Goal: Task Accomplishment & Management: Manage account settings

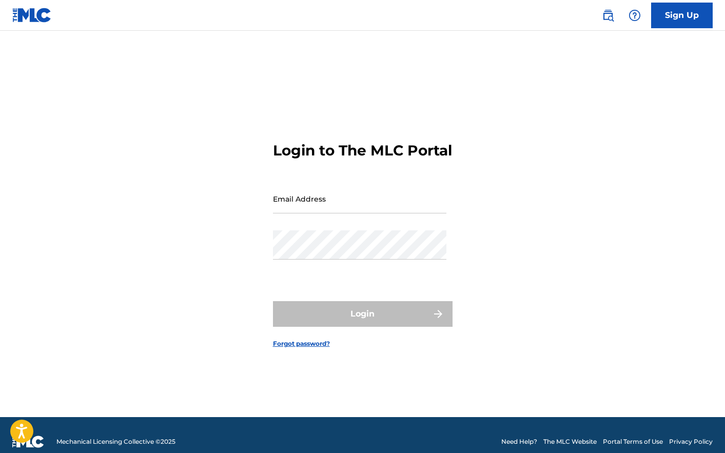
click at [336, 214] on input "Email Address" at bounding box center [360, 198] width 174 height 29
type input "[EMAIL_ADDRESS][DOMAIN_NAME]"
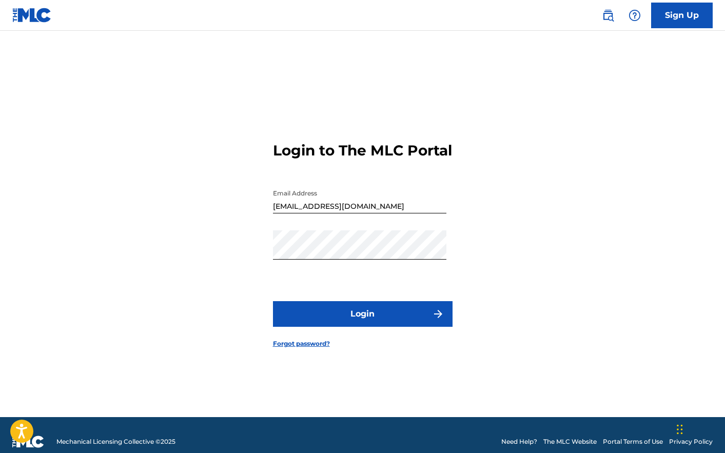
click at [352, 321] on button "Login" at bounding box center [363, 314] width 180 height 26
click at [283, 320] on button "Login" at bounding box center [363, 314] width 180 height 26
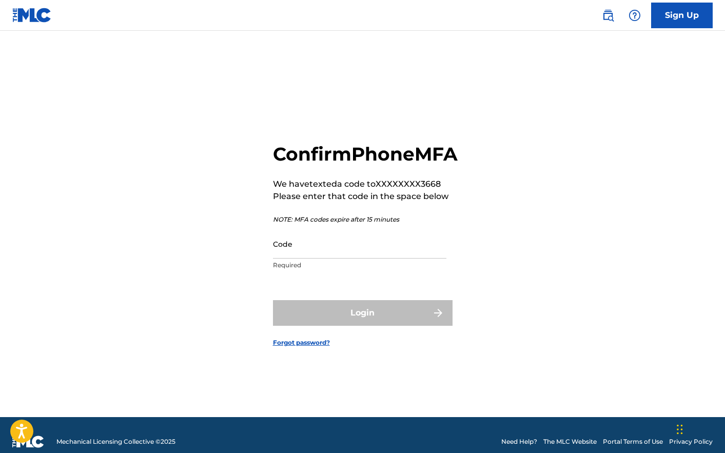
click at [298, 252] on input "Code" at bounding box center [360, 244] width 174 height 29
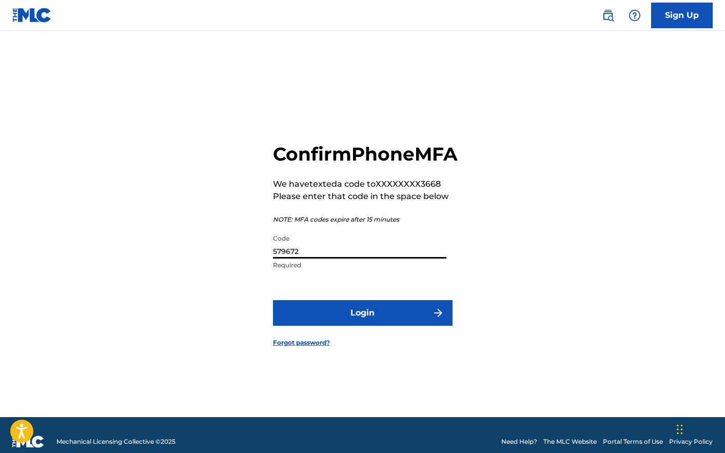
type input "579672"
click at [330, 326] on button "Login" at bounding box center [363, 313] width 180 height 26
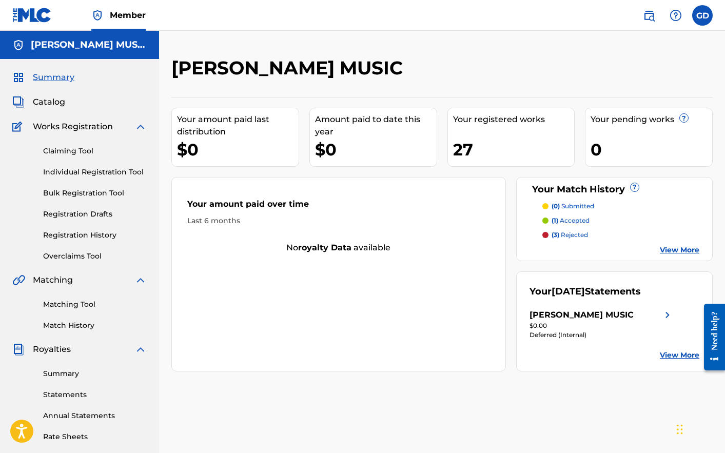
click at [708, 13] on label at bounding box center [703, 15] width 21 height 21
click at [703, 15] on input "GD [PERSON_NAME] [EMAIL_ADDRESS][DOMAIN_NAME] Notification Preferences Profile …" at bounding box center [703, 15] width 0 height 0
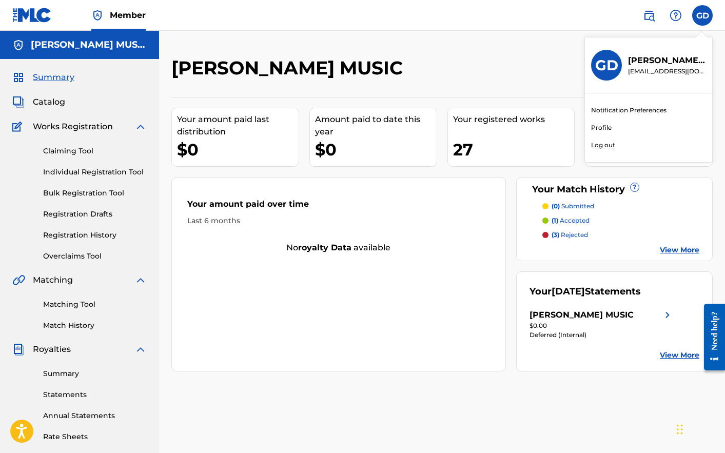
click at [606, 146] on p "Log out" at bounding box center [603, 145] width 24 height 9
click at [703, 15] on input "GD [PERSON_NAME] [EMAIL_ADDRESS][DOMAIN_NAME] Notification Preferences Profile …" at bounding box center [703, 15] width 0 height 0
